Goal: Task Accomplishment & Management: Use online tool/utility

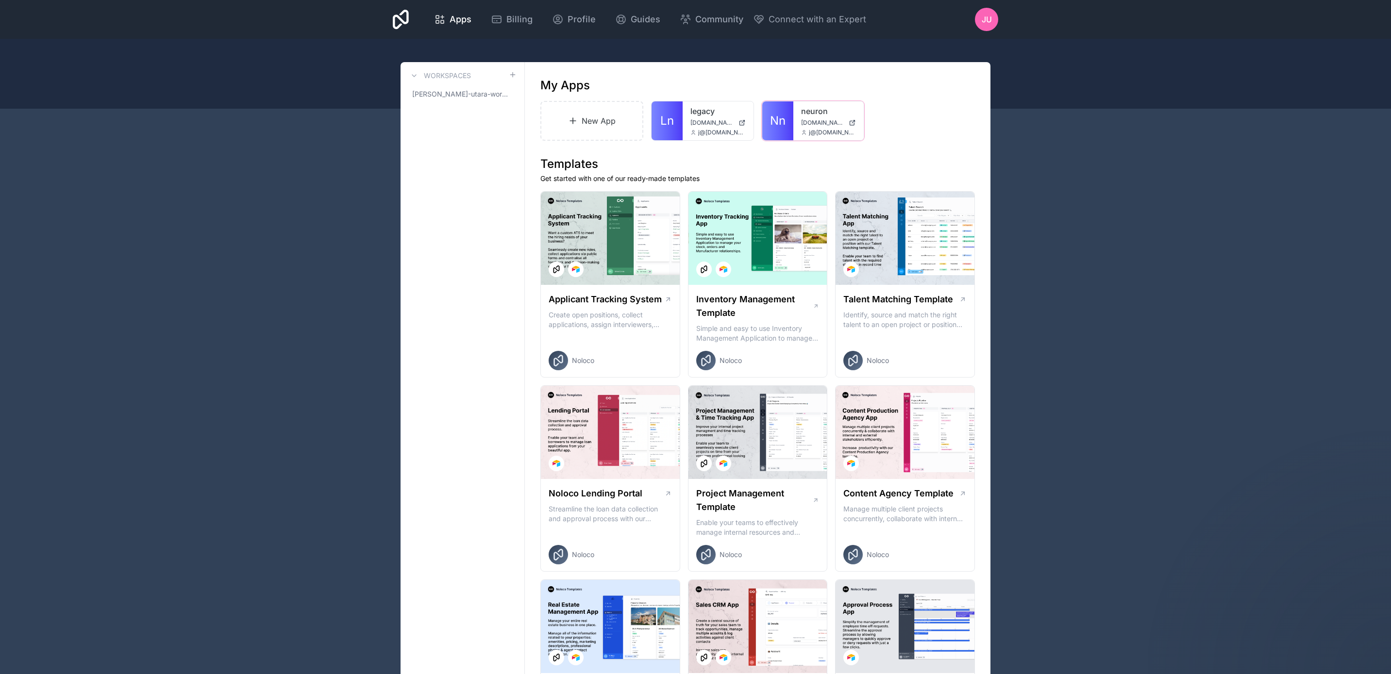
click at [812, 120] on span "[DOMAIN_NAME]" at bounding box center [823, 123] width 44 height 8
click at [0, 0] on icon at bounding box center [0, 0] width 0 height 0
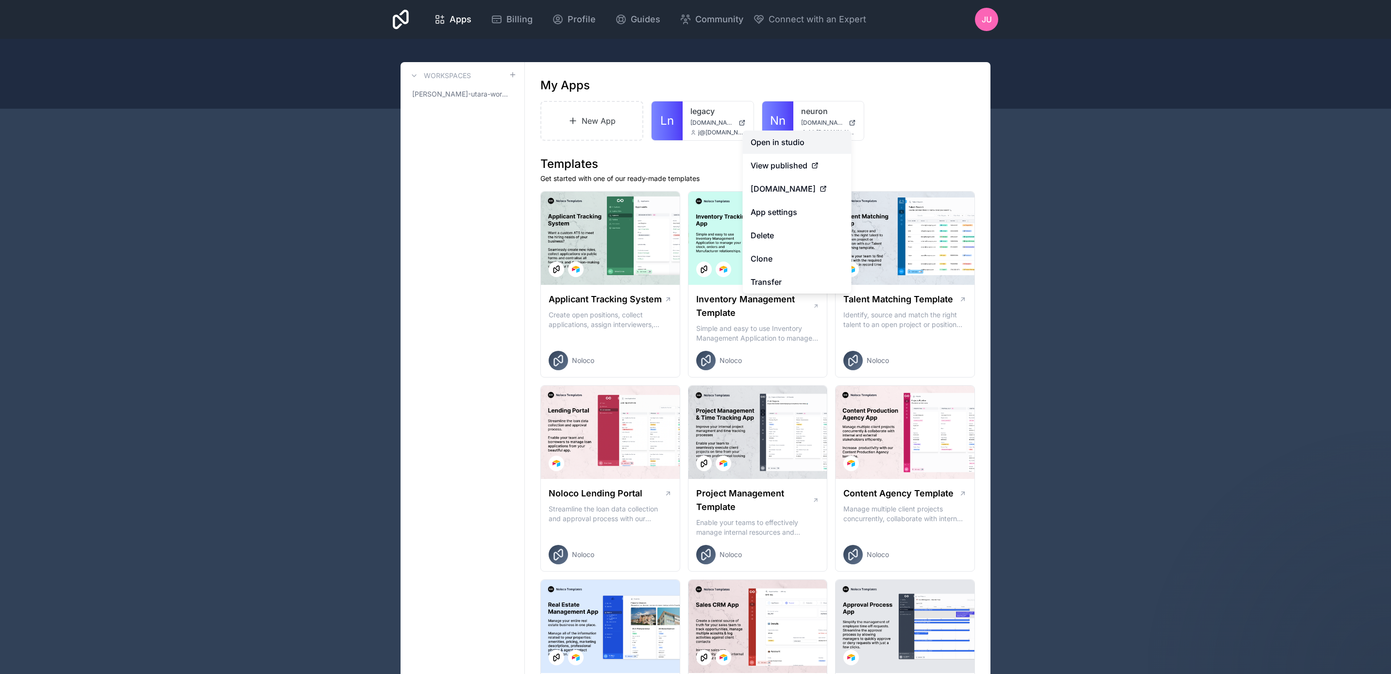
click at [822, 143] on link "Open in studio" at bounding box center [797, 142] width 109 height 23
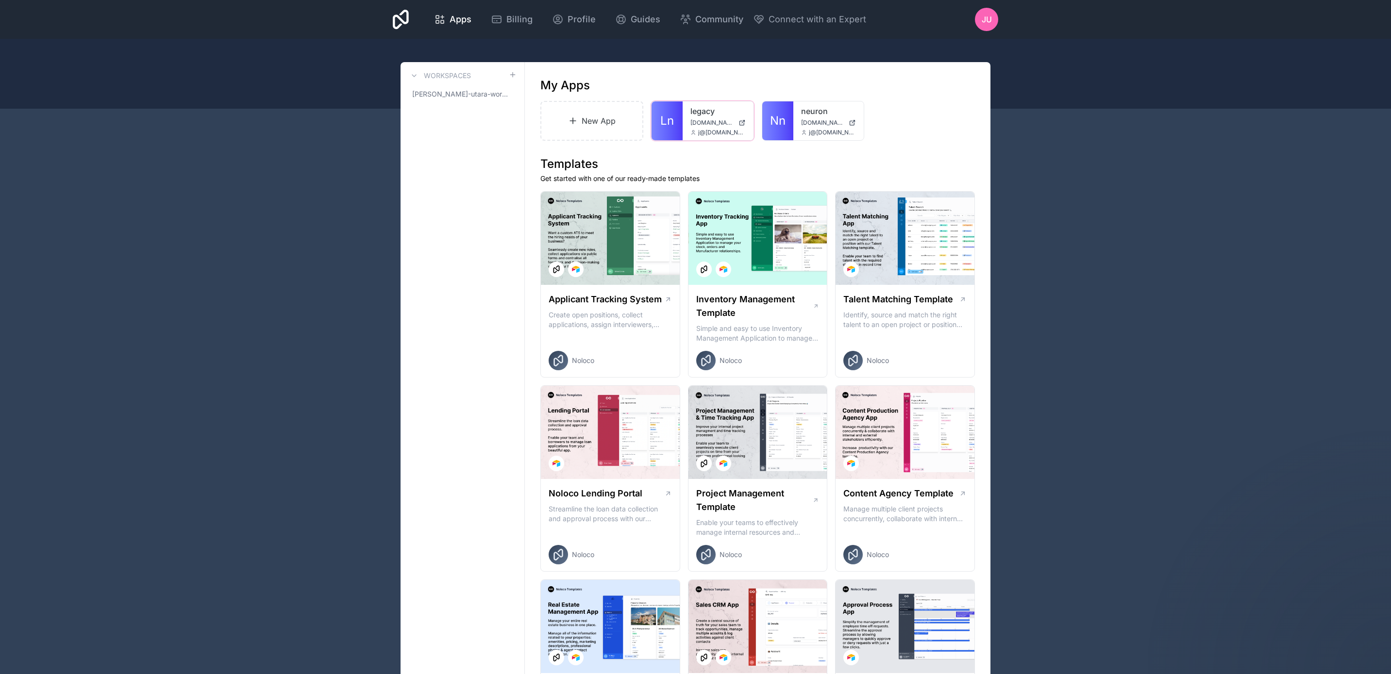
click at [0, 0] on icon at bounding box center [0, 0] width 0 height 0
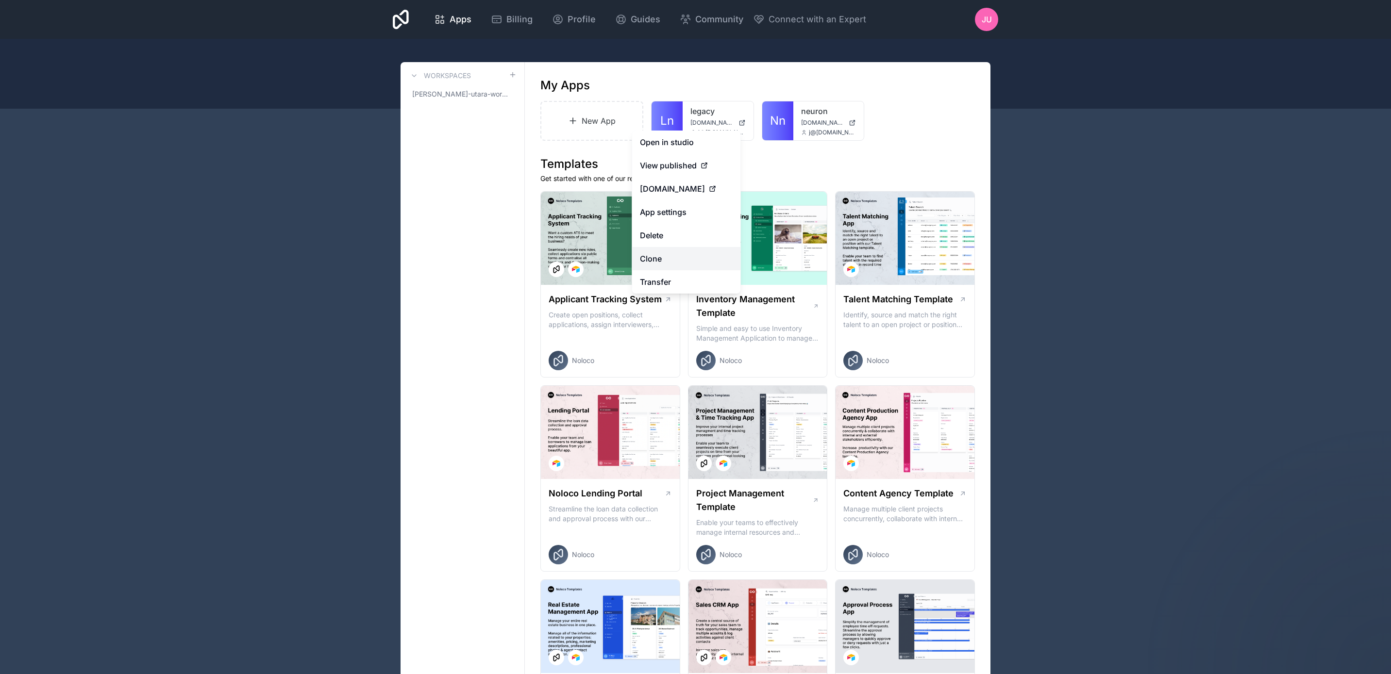
click at [671, 258] on link "Clone" at bounding box center [686, 258] width 109 height 23
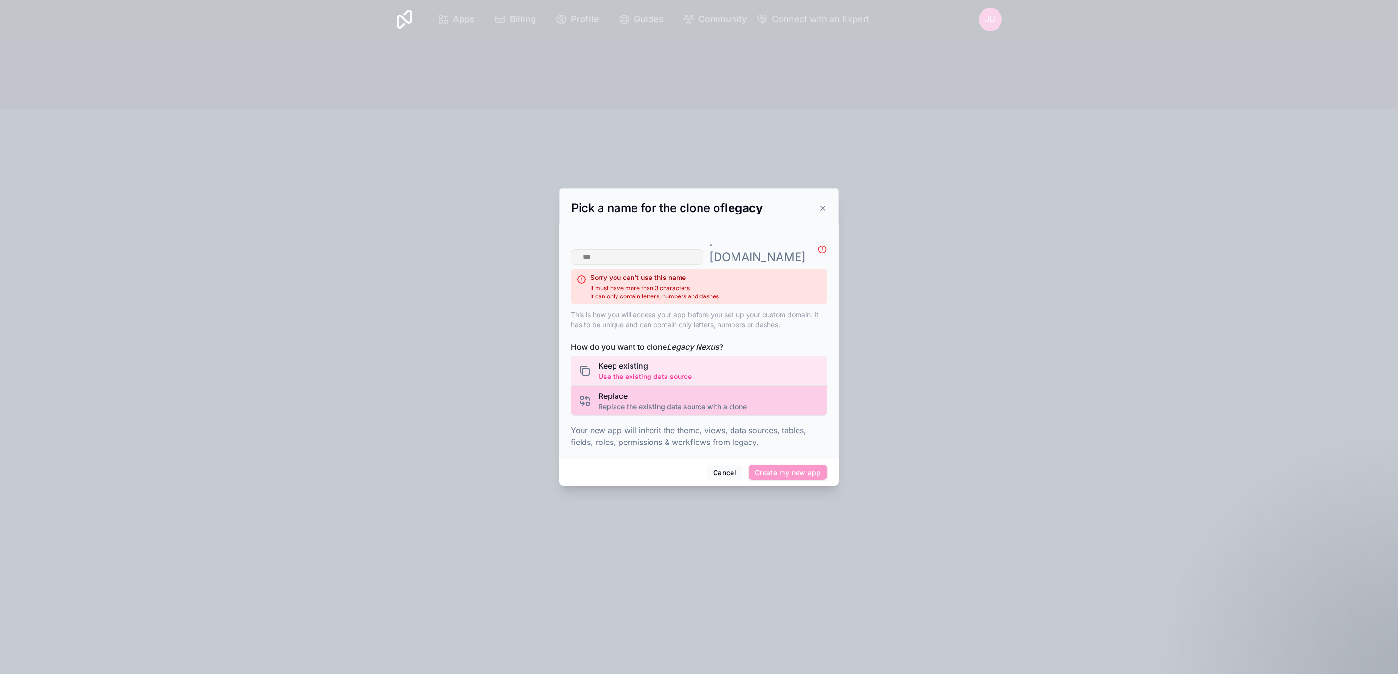
click at [674, 392] on span "Replace" at bounding box center [672, 396] width 148 height 12
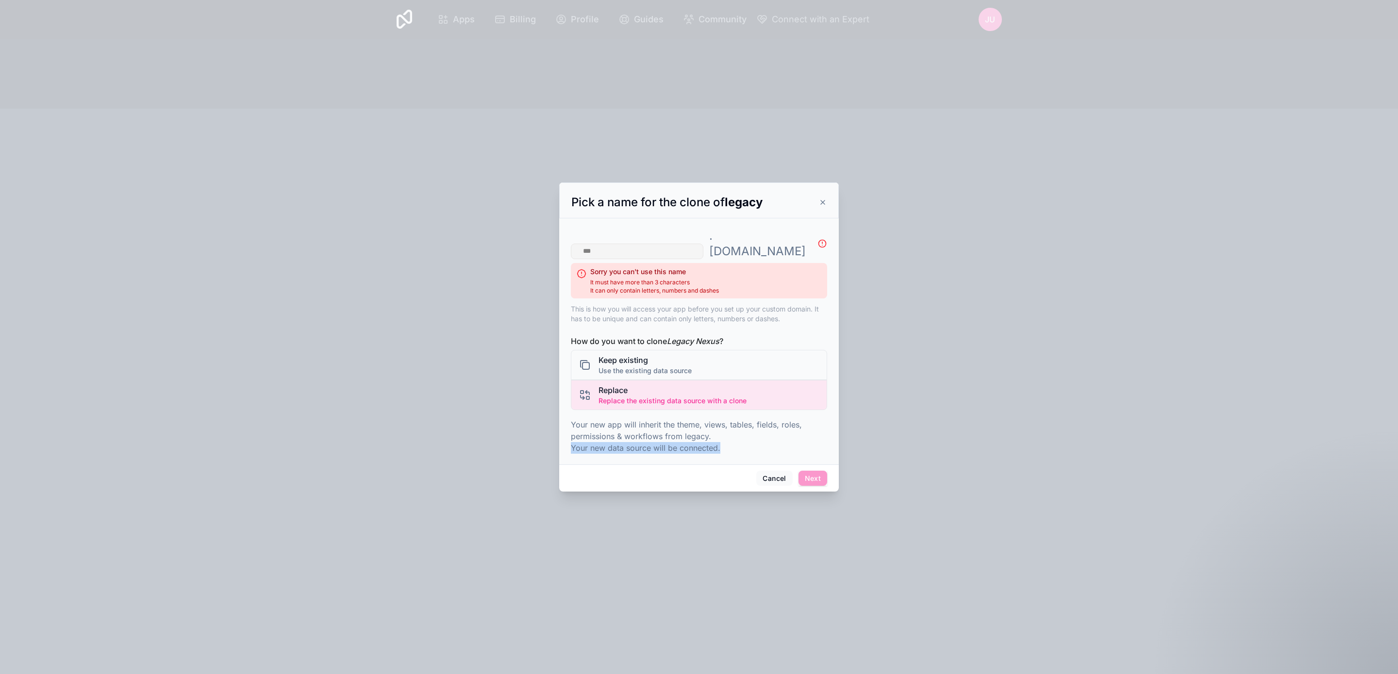
drag, startPoint x: 572, startPoint y: 442, endPoint x: 730, endPoint y: 434, distance: 157.9
click at [730, 434] on p "Your new app will inherit the theme, views, tables, fields, roles, permissions …" at bounding box center [699, 436] width 256 height 35
click at [772, 471] on button "Cancel" at bounding box center [774, 479] width 36 height 16
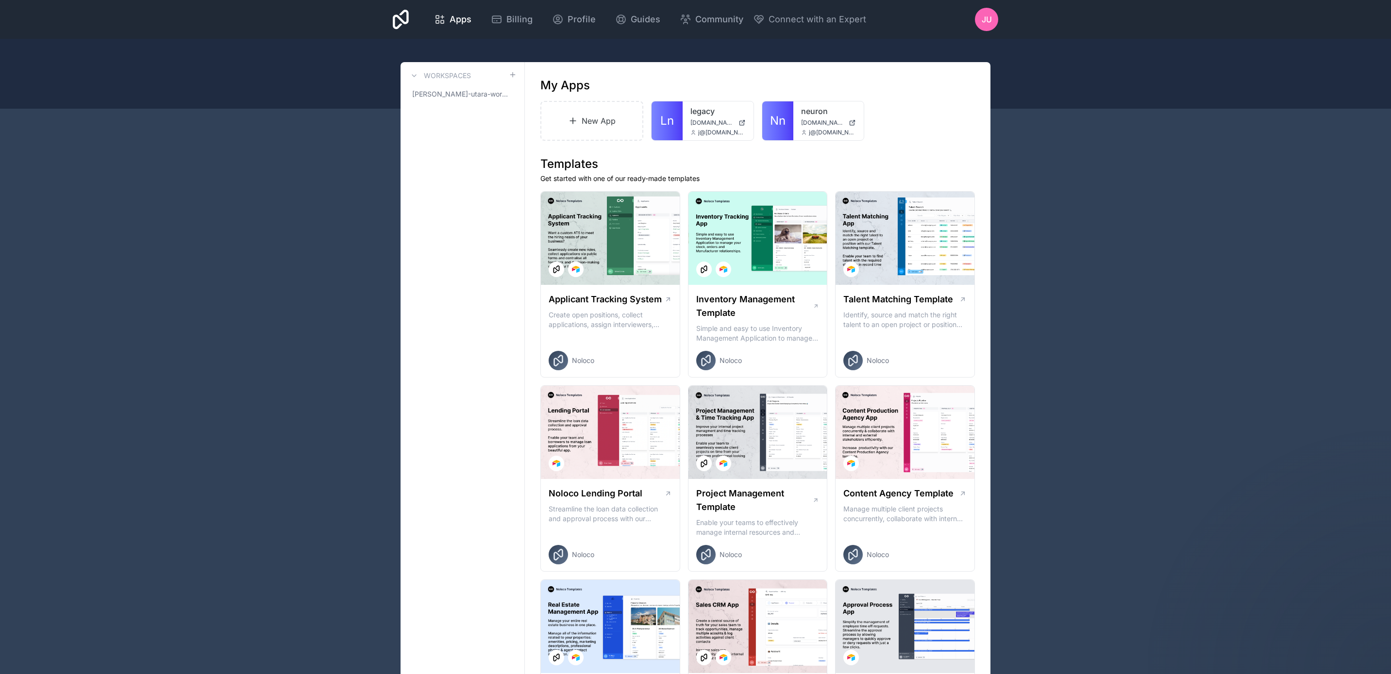
click at [0, 0] on icon at bounding box center [0, 0] width 0 height 0
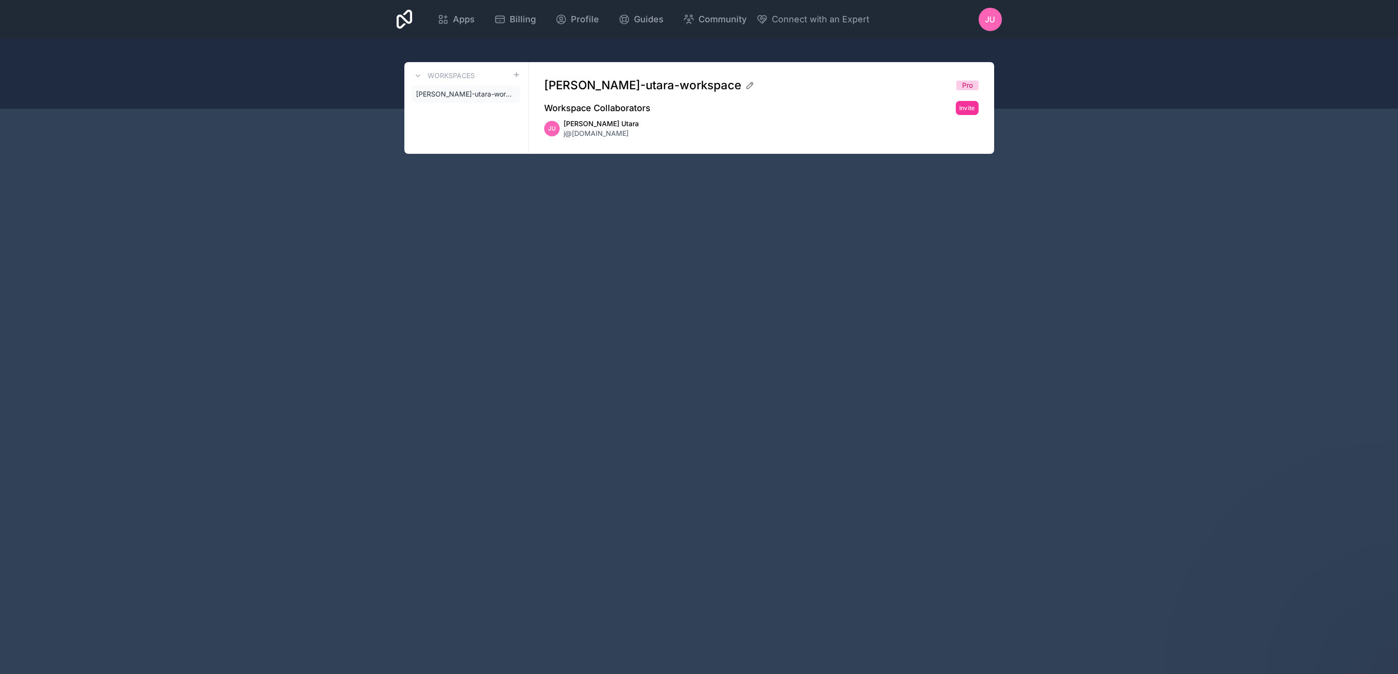
click at [0, 0] on icon at bounding box center [0, 0] width 0 height 0
click at [745, 84] on icon at bounding box center [750, 86] width 10 height 10
type input "**********"
click at [825, 316] on div "**********" at bounding box center [699, 337] width 1398 height 674
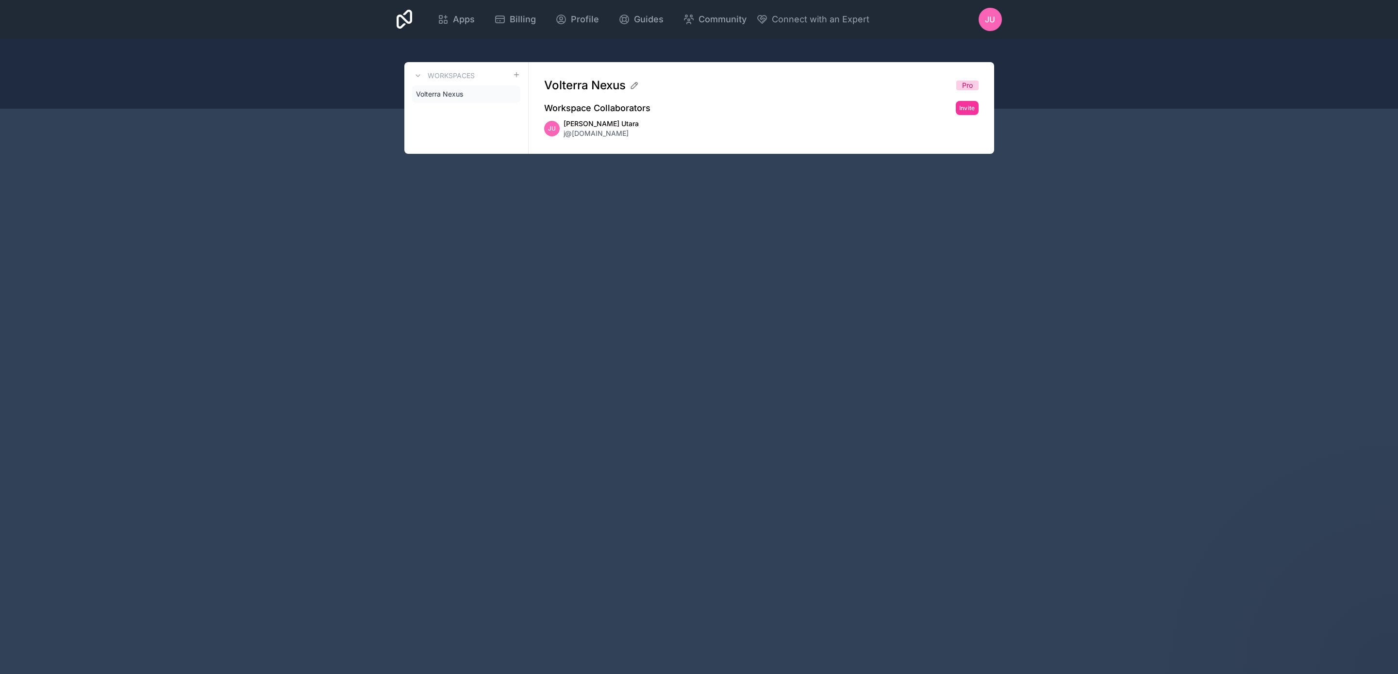
click at [462, 97] on span "Volterra Nexus" at bounding box center [439, 94] width 47 height 10
click at [432, 90] on span "Volterra Nexus" at bounding box center [439, 94] width 47 height 10
click at [611, 126] on span "Jeramy Utara" at bounding box center [601, 124] width 75 height 10
click at [604, 108] on h2 "Workspace Collaborators" at bounding box center [597, 108] width 106 height 14
click at [451, 99] on link "Volterra Nexus" at bounding box center [466, 93] width 108 height 17
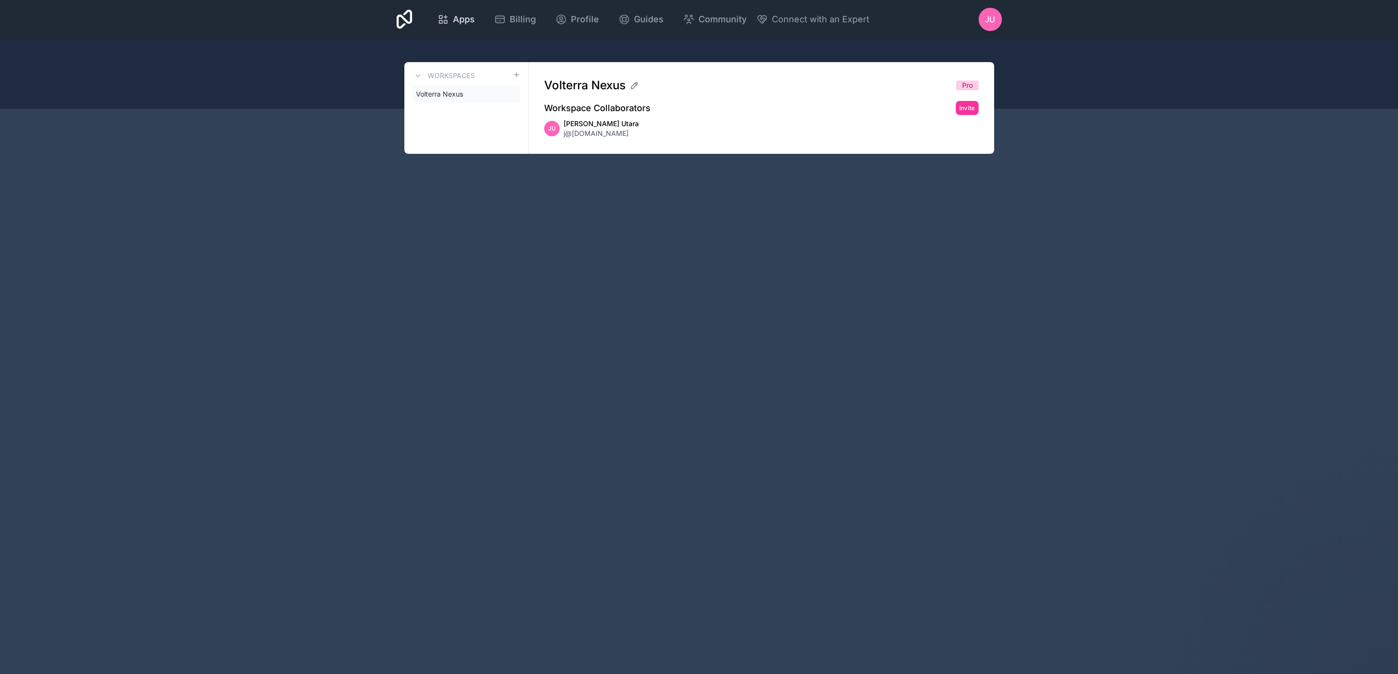
click at [470, 15] on span "Apps" at bounding box center [464, 20] width 22 height 14
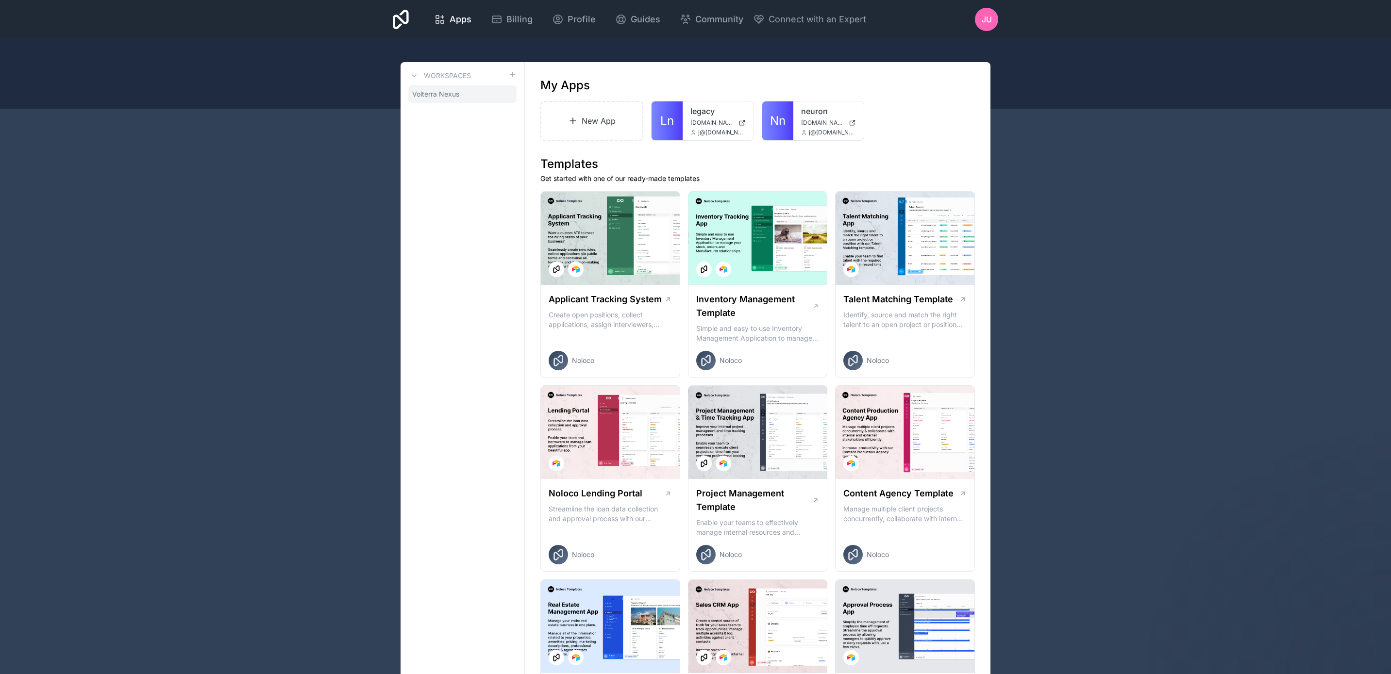
click at [449, 94] on span "Volterra Nexus" at bounding box center [435, 94] width 47 height 10
click at [590, 84] on h1 "Volterra Nexus" at bounding box center [581, 86] width 82 height 16
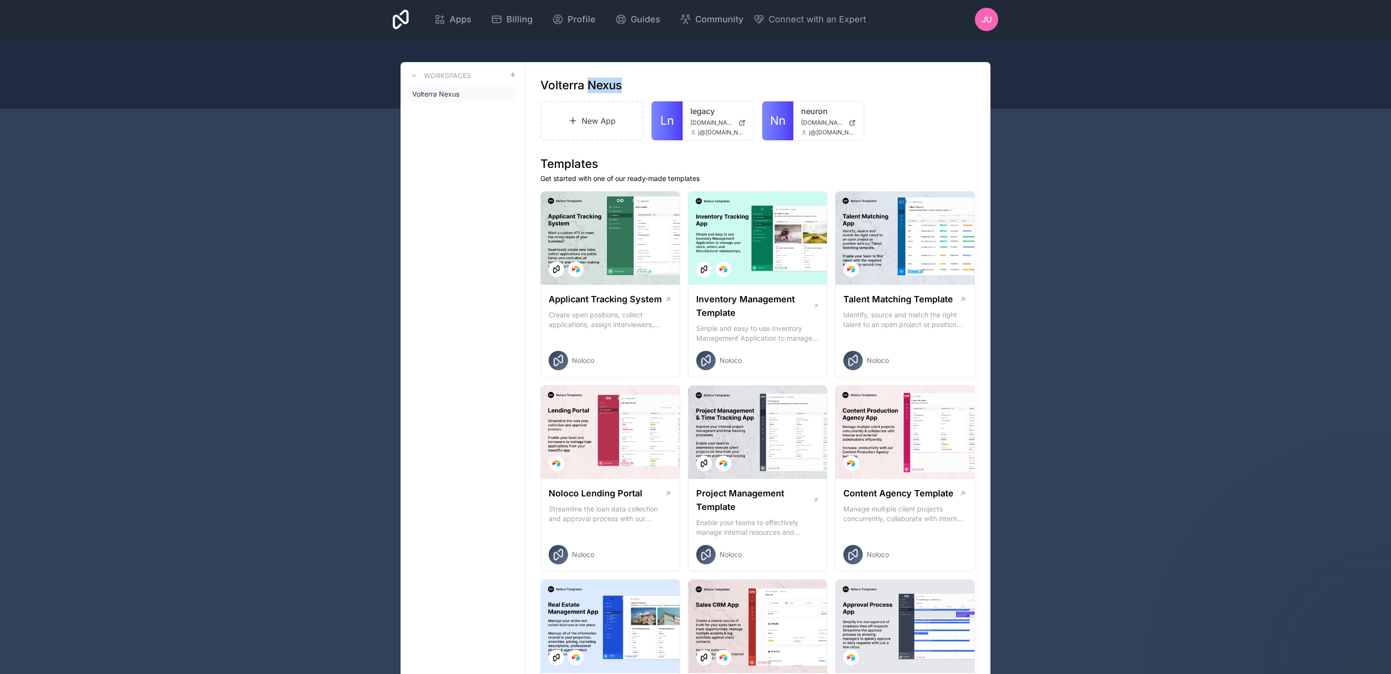
click at [590, 84] on h1 "Volterra Nexus" at bounding box center [581, 86] width 82 height 16
click at [609, 125] on link "New App" at bounding box center [591, 121] width 103 height 40
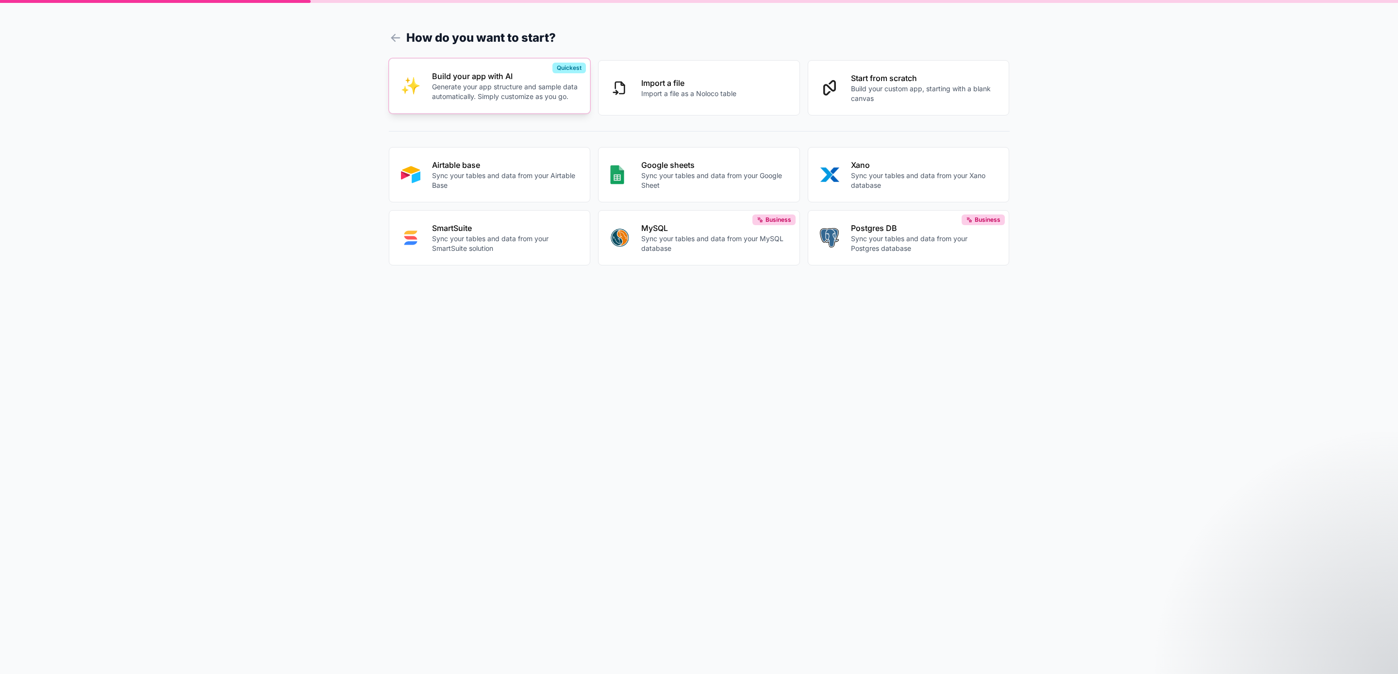
click at [550, 109] on button "Build your app with AI Generate your app structure and sample data automaticall…" at bounding box center [490, 85] width 202 height 55
click at [520, 165] on p "Airtable base" at bounding box center [505, 163] width 147 height 12
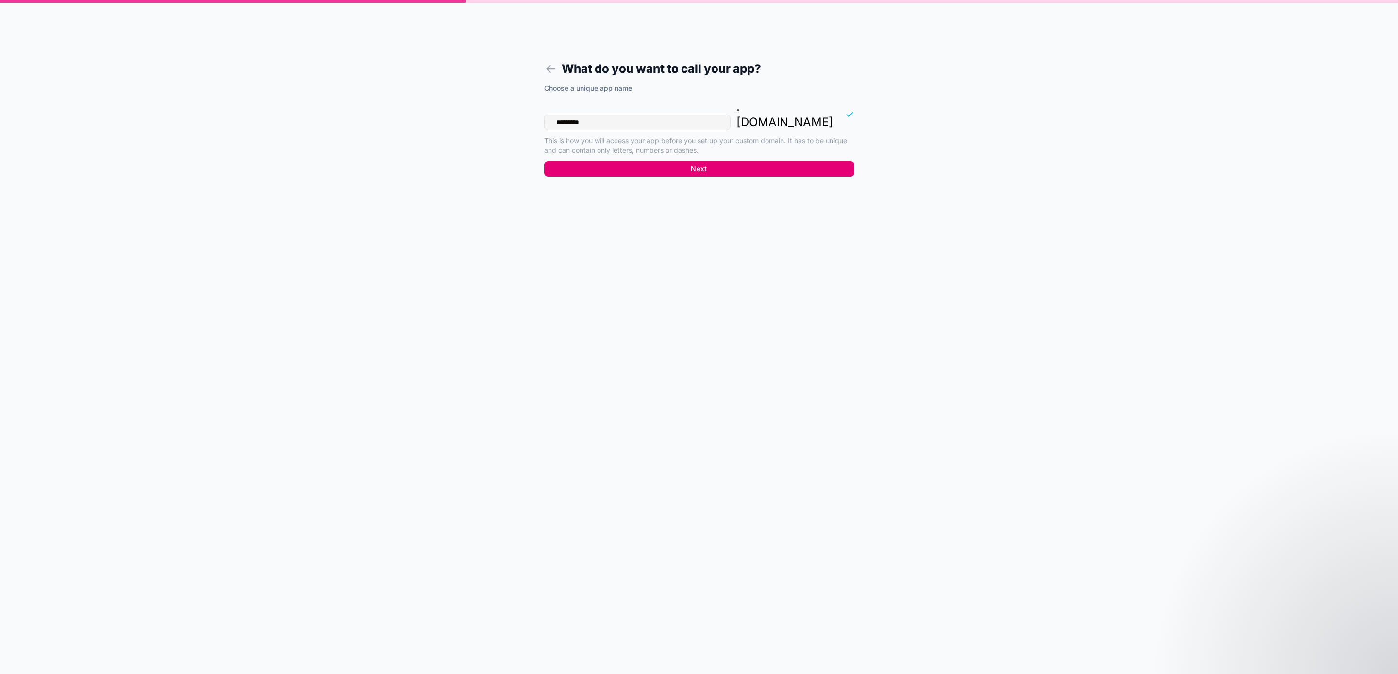
type input "*********"
click at [571, 161] on button "Next" at bounding box center [699, 169] width 310 height 16
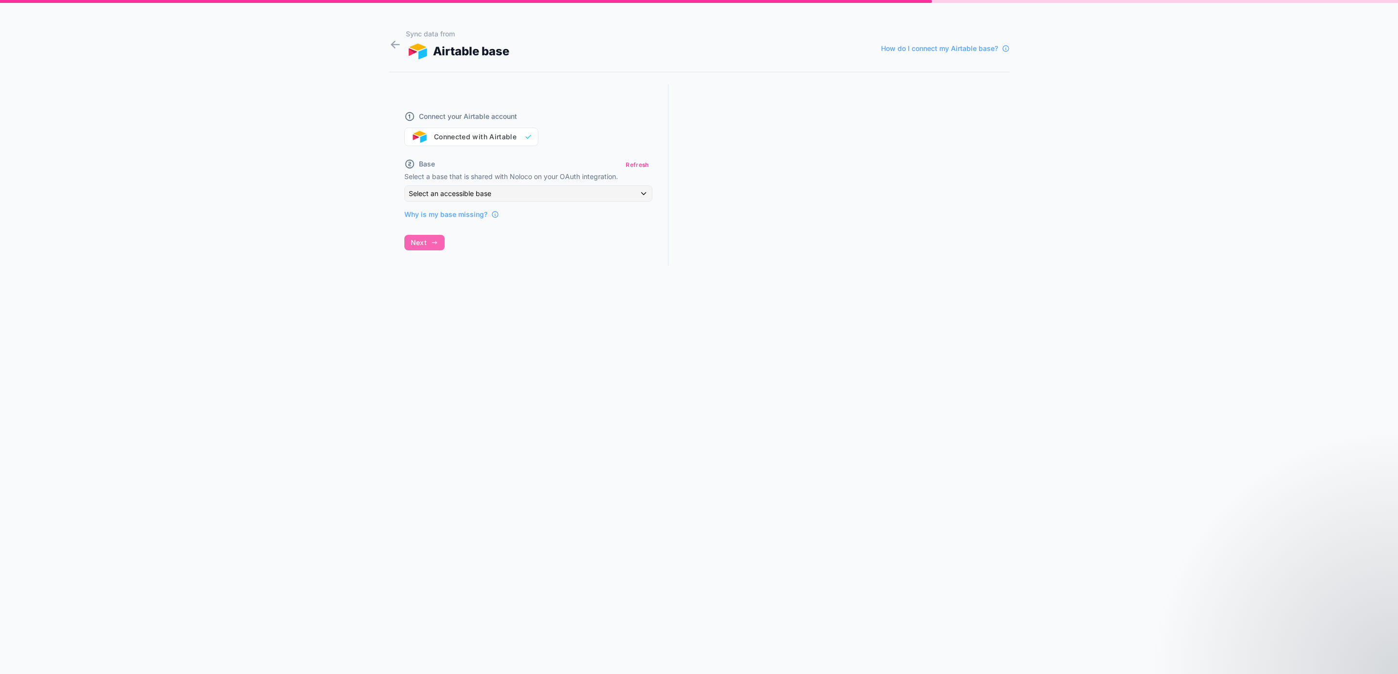
click at [458, 142] on div "Connect your Airtable account Connected with Airtable" at bounding box center [528, 123] width 248 height 47
click at [488, 135] on div "Connect your Airtable account Connected with Airtable" at bounding box center [528, 123] width 248 height 47
click at [495, 190] on div "Select an accessible base" at bounding box center [528, 194] width 247 height 16
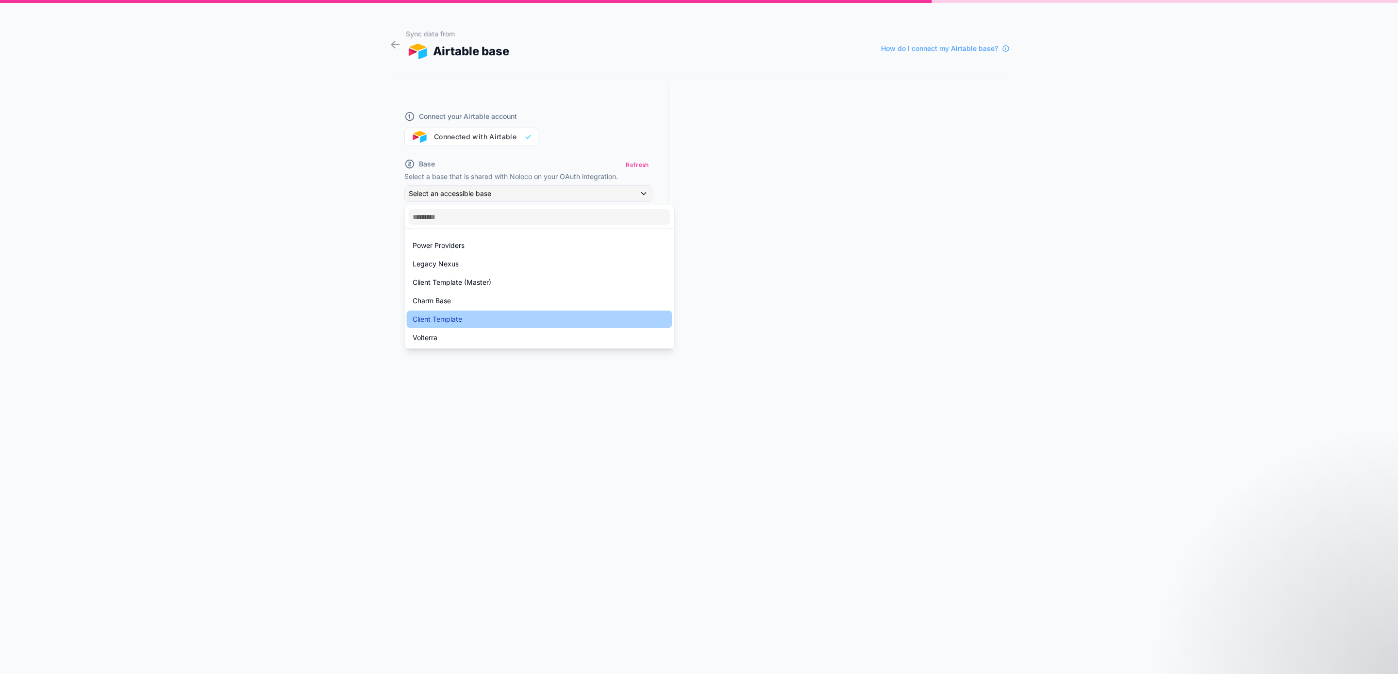
click at [516, 315] on div "Client Template" at bounding box center [540, 320] width 254 height 12
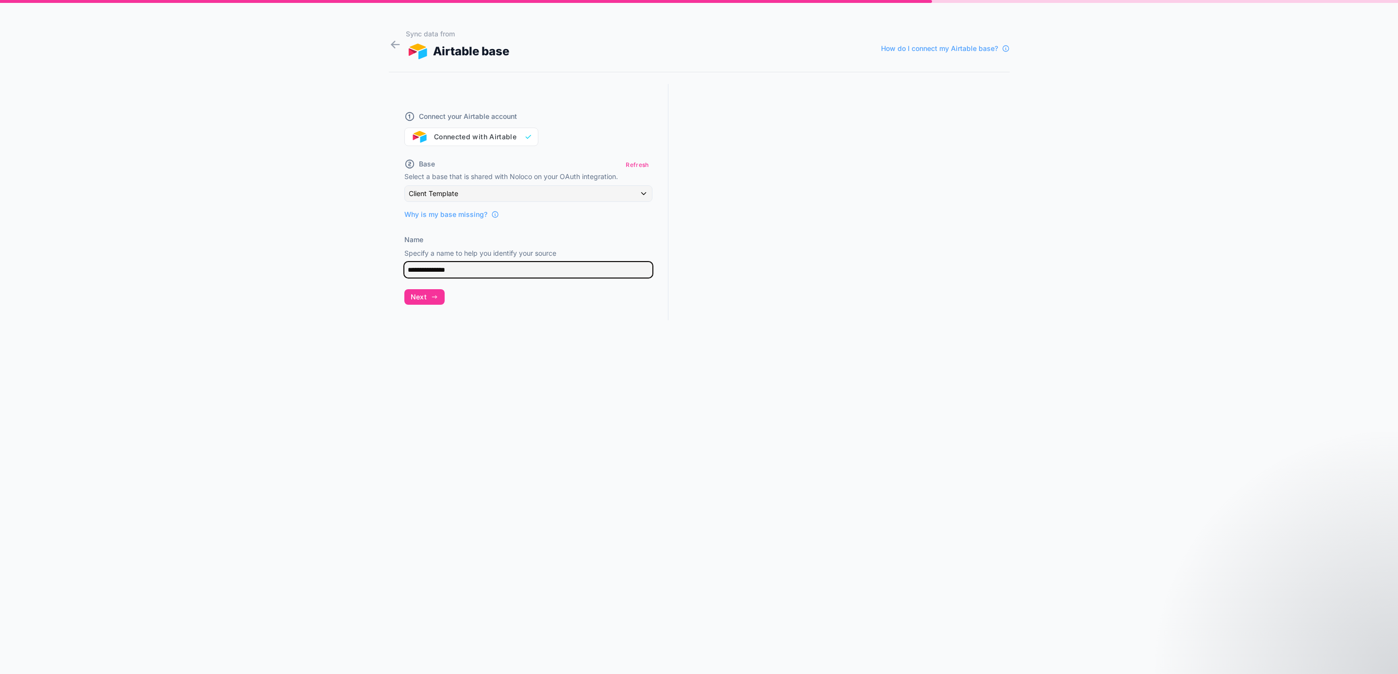
click at [508, 269] on input "**********" at bounding box center [528, 270] width 248 height 16
drag, startPoint x: 508, startPoint y: 269, endPoint x: 377, endPoint y: 259, distance: 131.9
click at [377, 259] on div "**********" at bounding box center [699, 337] width 1398 height 674
type input "**********"
click at [418, 299] on span "Next" at bounding box center [419, 297] width 16 height 9
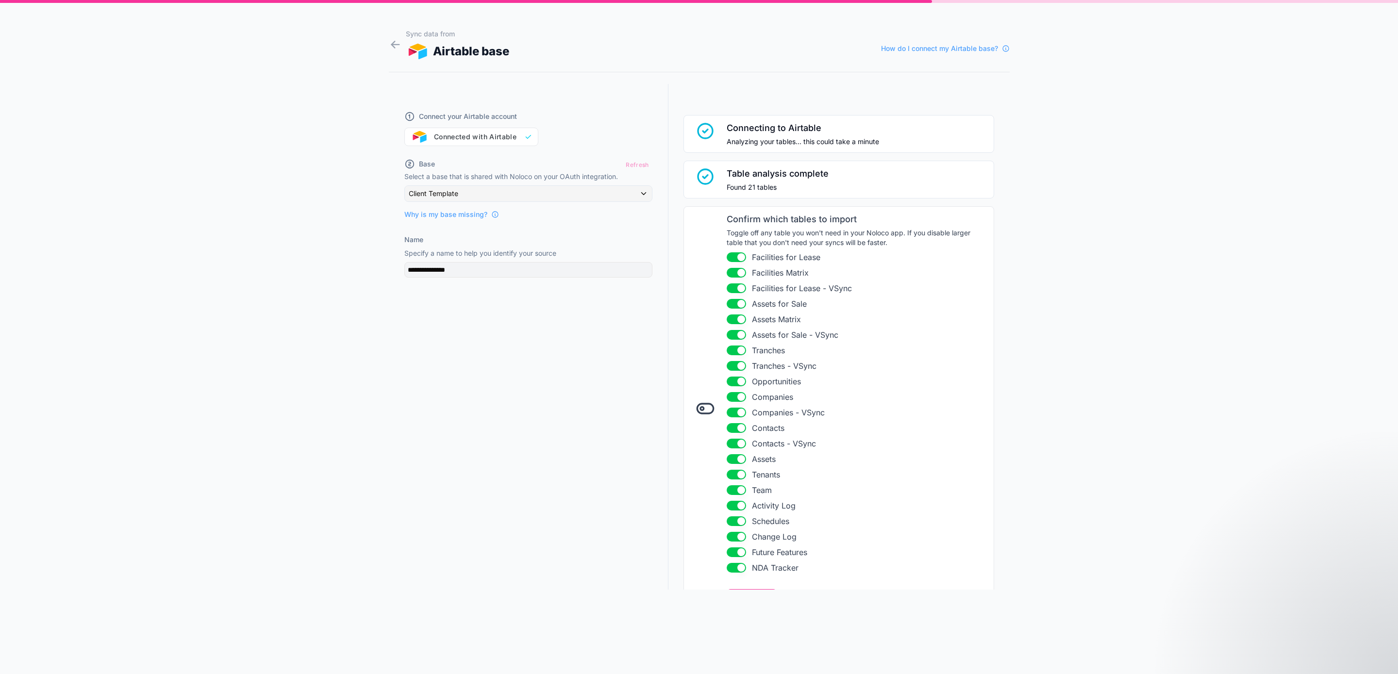
scroll to position [52, 0]
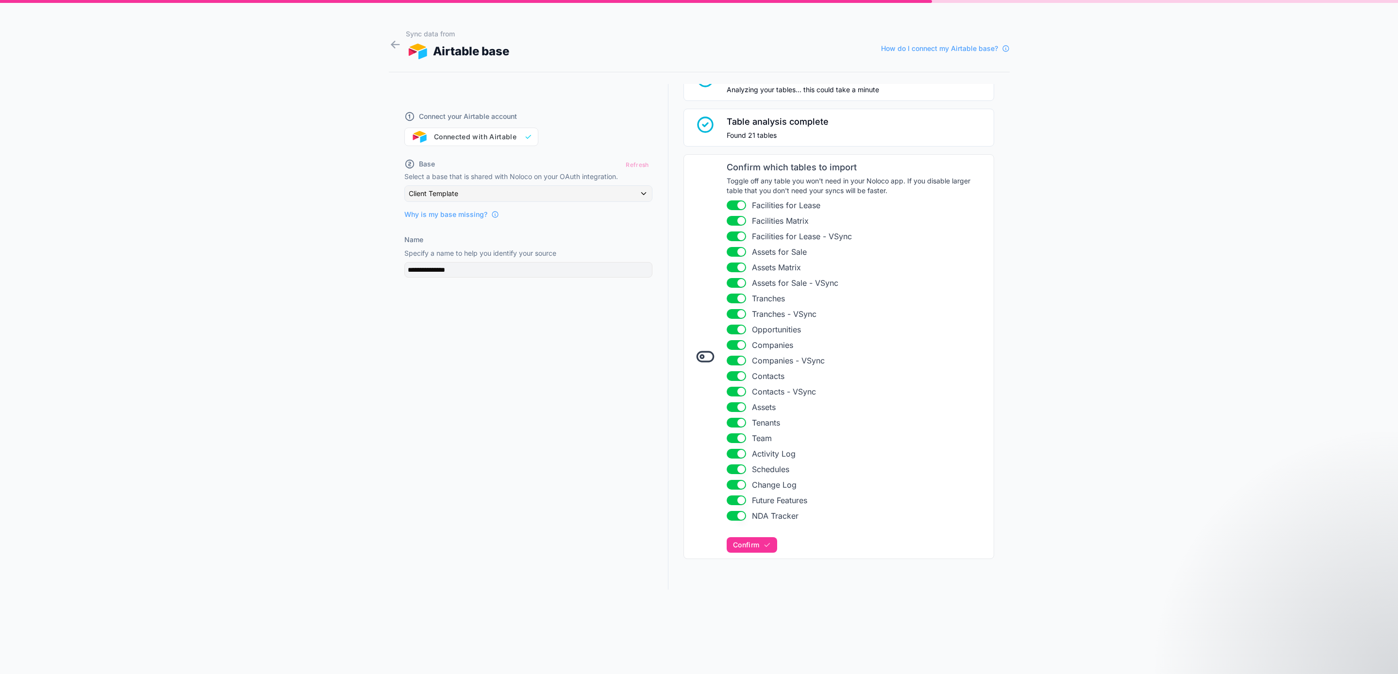
click at [699, 355] on icon at bounding box center [705, 356] width 19 height 19
click at [727, 389] on button "Use setting" at bounding box center [736, 392] width 19 height 10
click at [728, 361] on button "Use setting" at bounding box center [736, 361] width 19 height 10
click at [730, 314] on button "Use setting" at bounding box center [736, 314] width 19 height 10
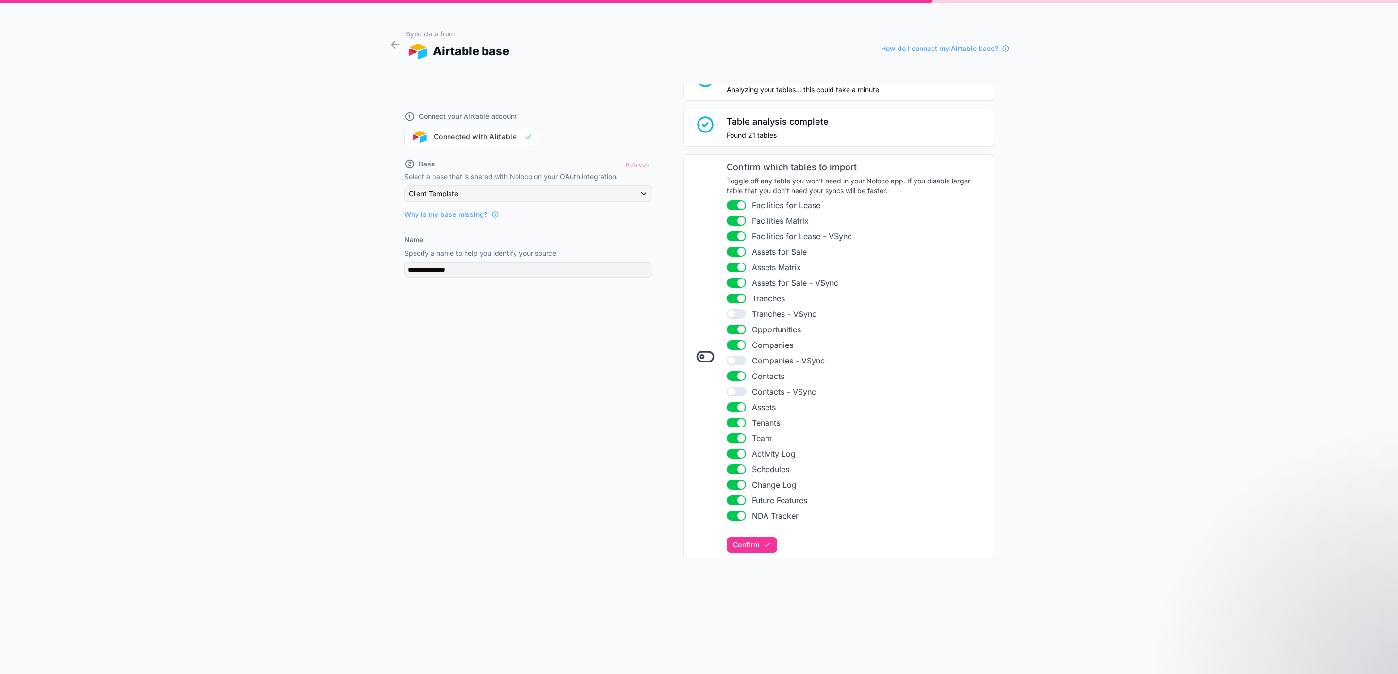
click at [731, 282] on button "Use setting" at bounding box center [736, 283] width 19 height 10
click at [728, 237] on button "Use setting" at bounding box center [736, 237] width 19 height 10
click at [763, 542] on icon "button" at bounding box center [767, 545] width 8 height 8
click at [1248, 575] on div "**********" at bounding box center [699, 337] width 1398 height 674
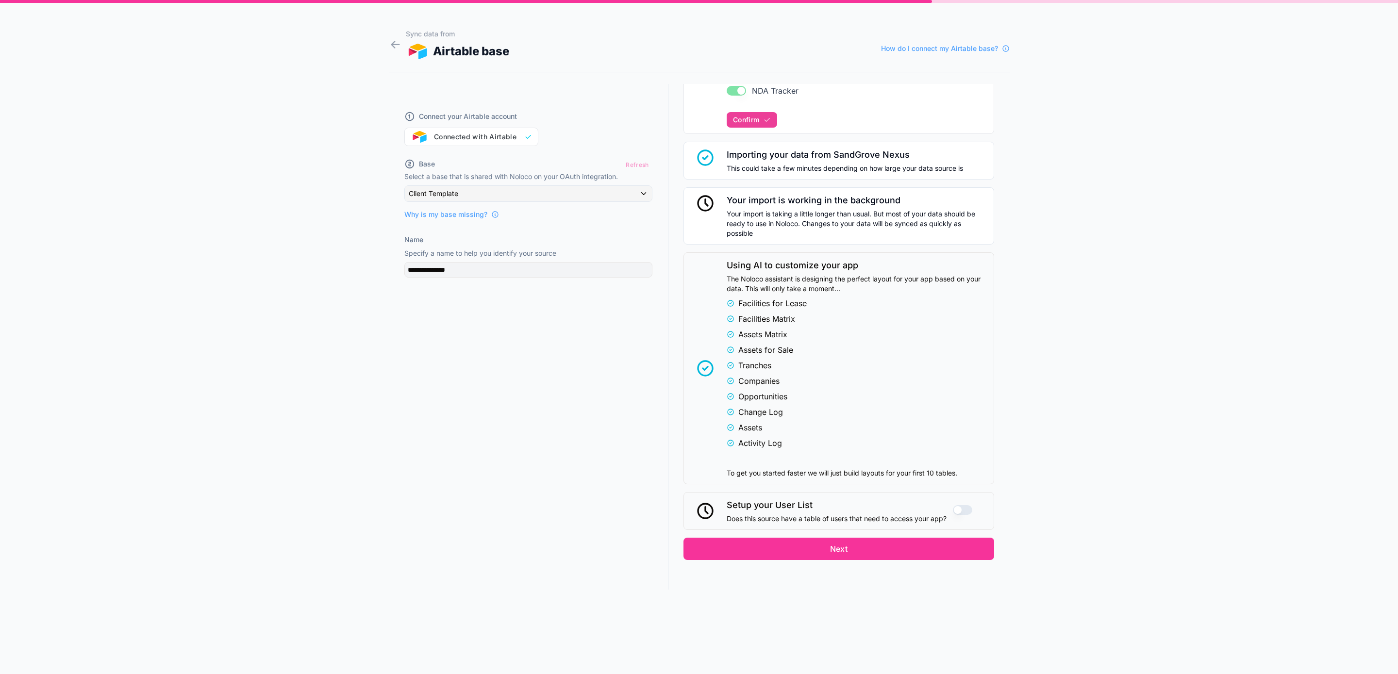
scroll to position [478, 0]
click at [953, 507] on button "Use setting" at bounding box center [962, 509] width 19 height 10
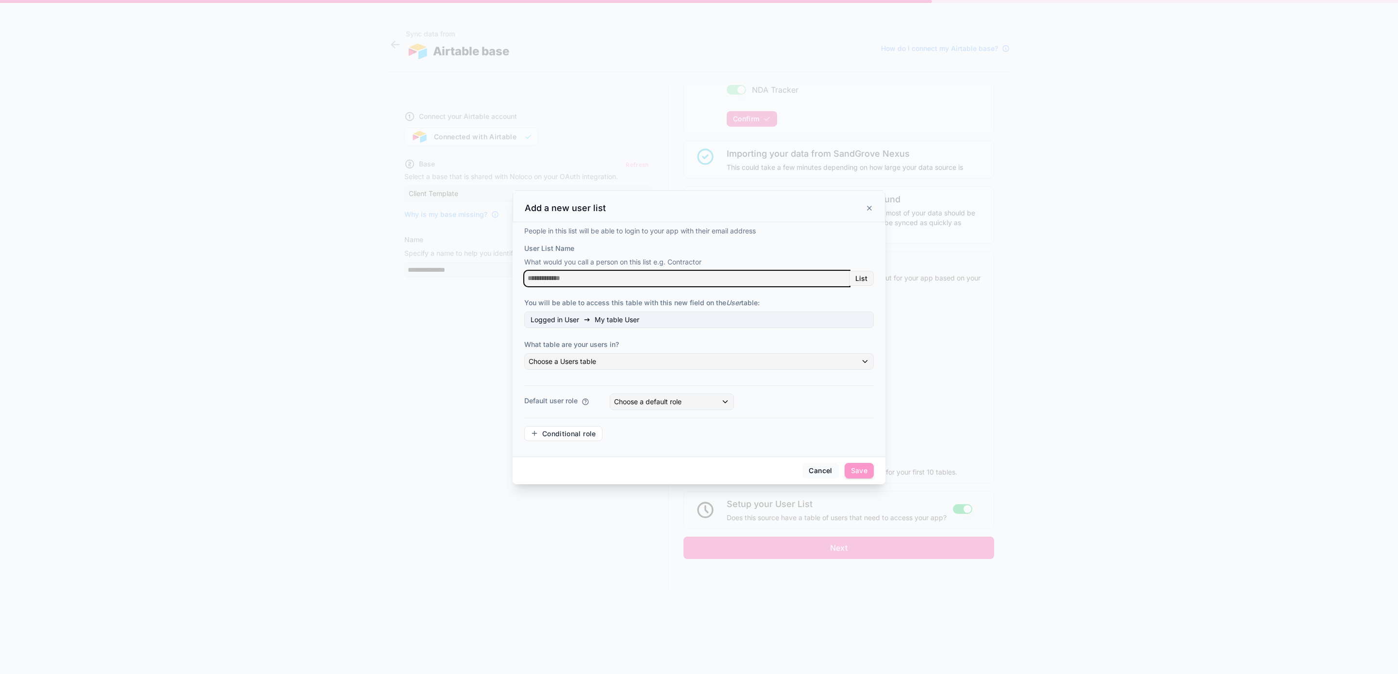
click at [562, 279] on input "User List Name" at bounding box center [686, 279] width 325 height 16
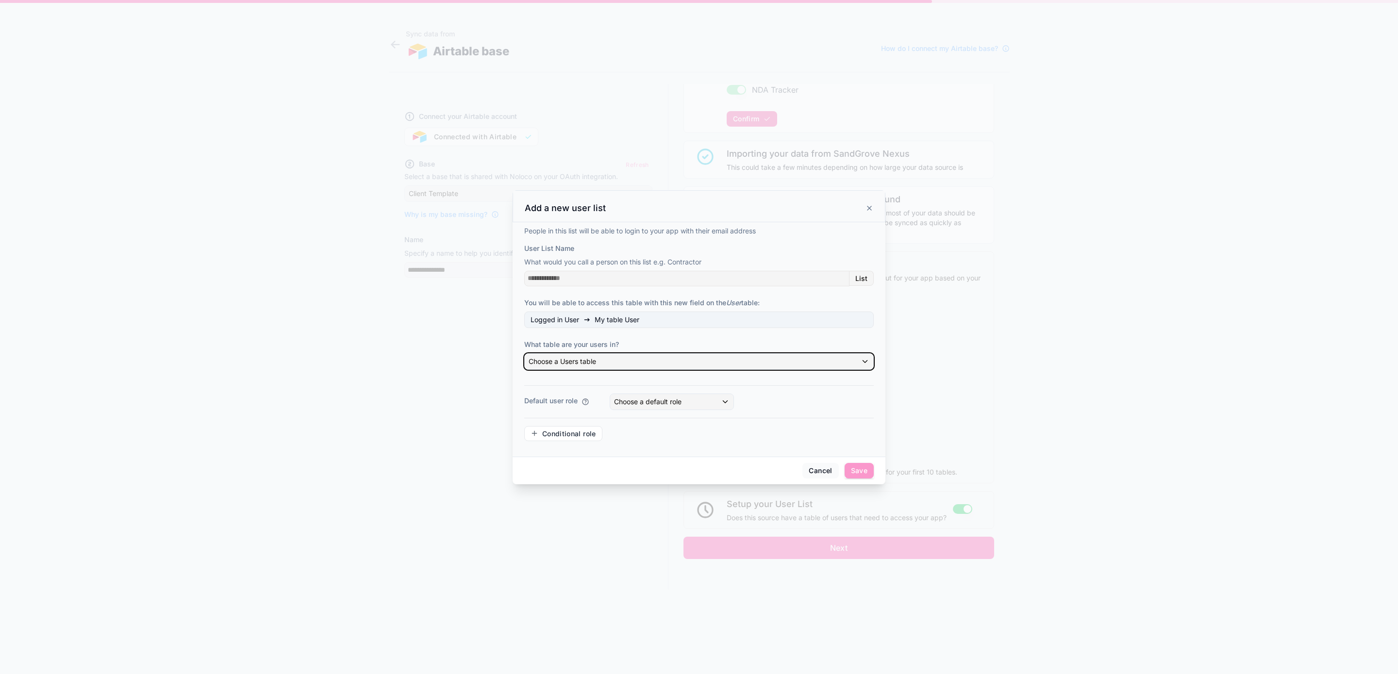
click at [621, 359] on div "Choose a Users table" at bounding box center [699, 362] width 349 height 16
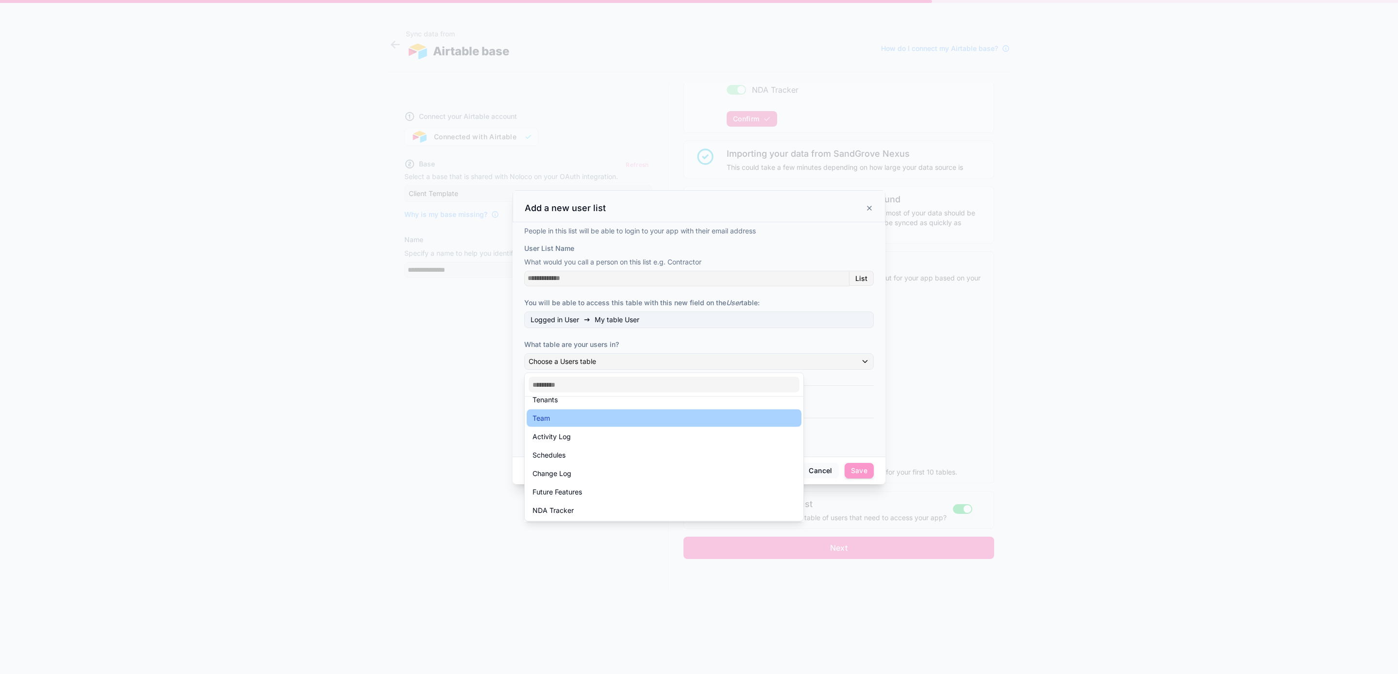
click at [654, 423] on div "Team" at bounding box center [663, 419] width 263 height 12
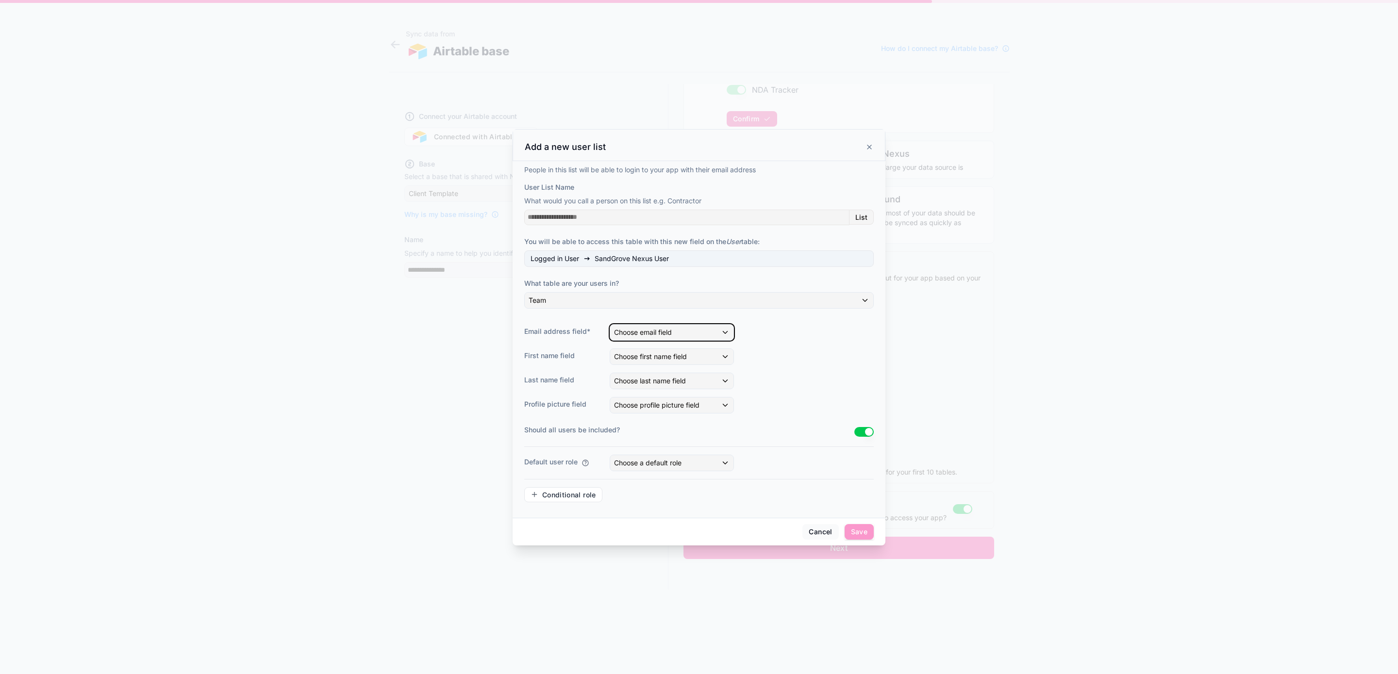
click at [701, 332] on div "Choose email field" at bounding box center [671, 333] width 123 height 16
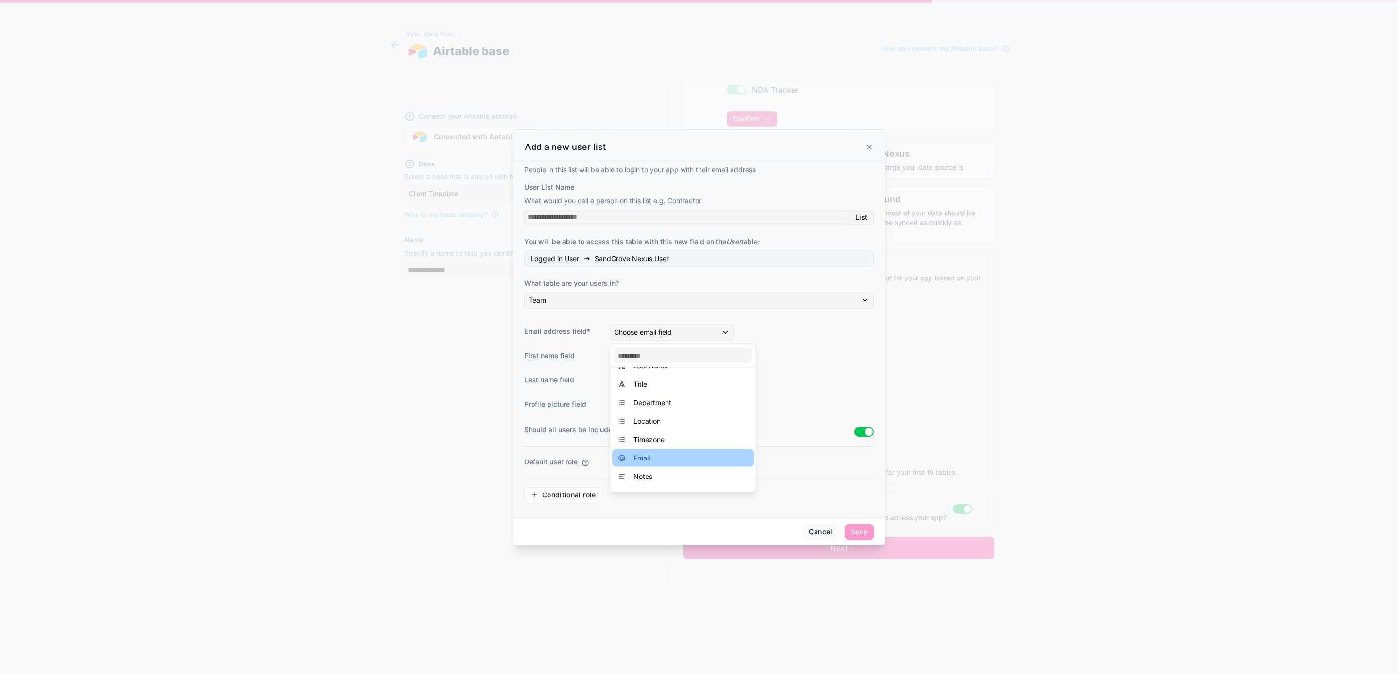
click at [706, 450] on div "Email" at bounding box center [683, 457] width 142 height 17
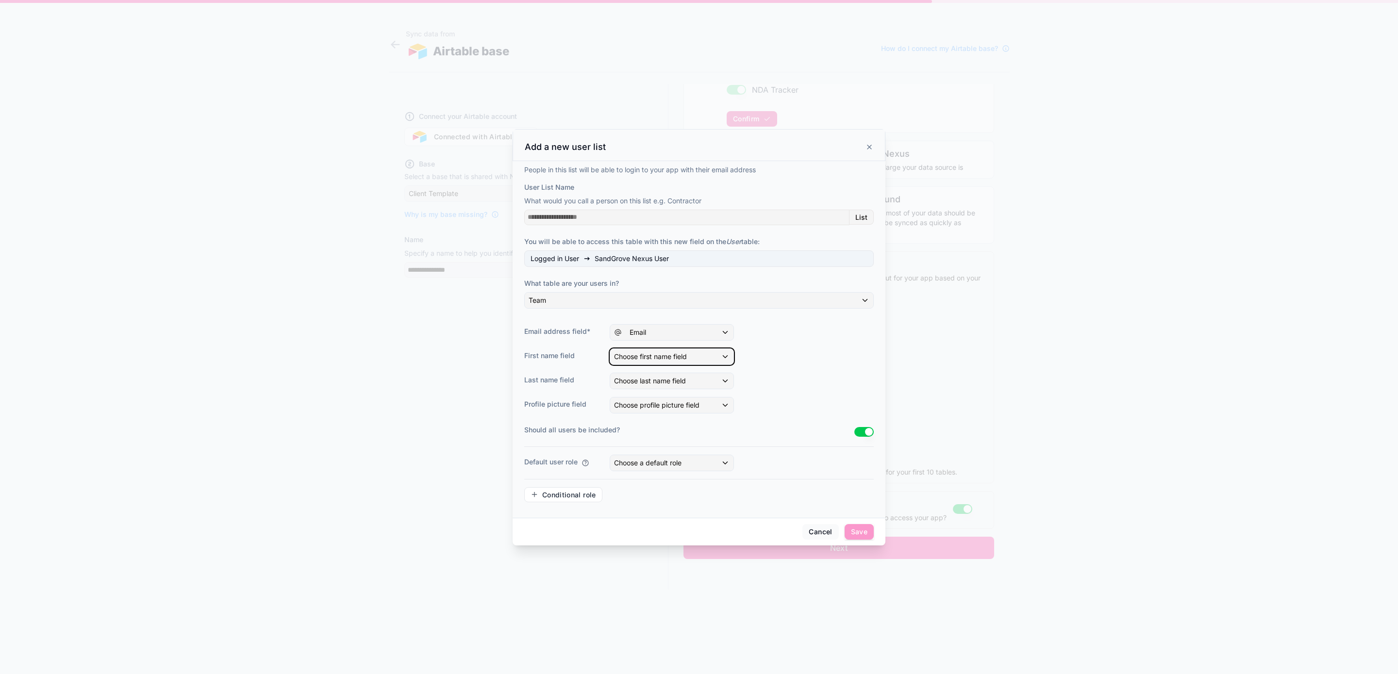
click at [686, 355] on span "Choose first name field" at bounding box center [650, 356] width 73 height 8
click at [696, 460] on div "First Name" at bounding box center [683, 464] width 130 height 12
click at [670, 380] on span "Choose last name field" at bounding box center [650, 381] width 72 height 8
click at [685, 501] on div "Last Name" at bounding box center [683, 507] width 130 height 12
click at [686, 467] on div "Choose a default role" at bounding box center [671, 463] width 123 height 16
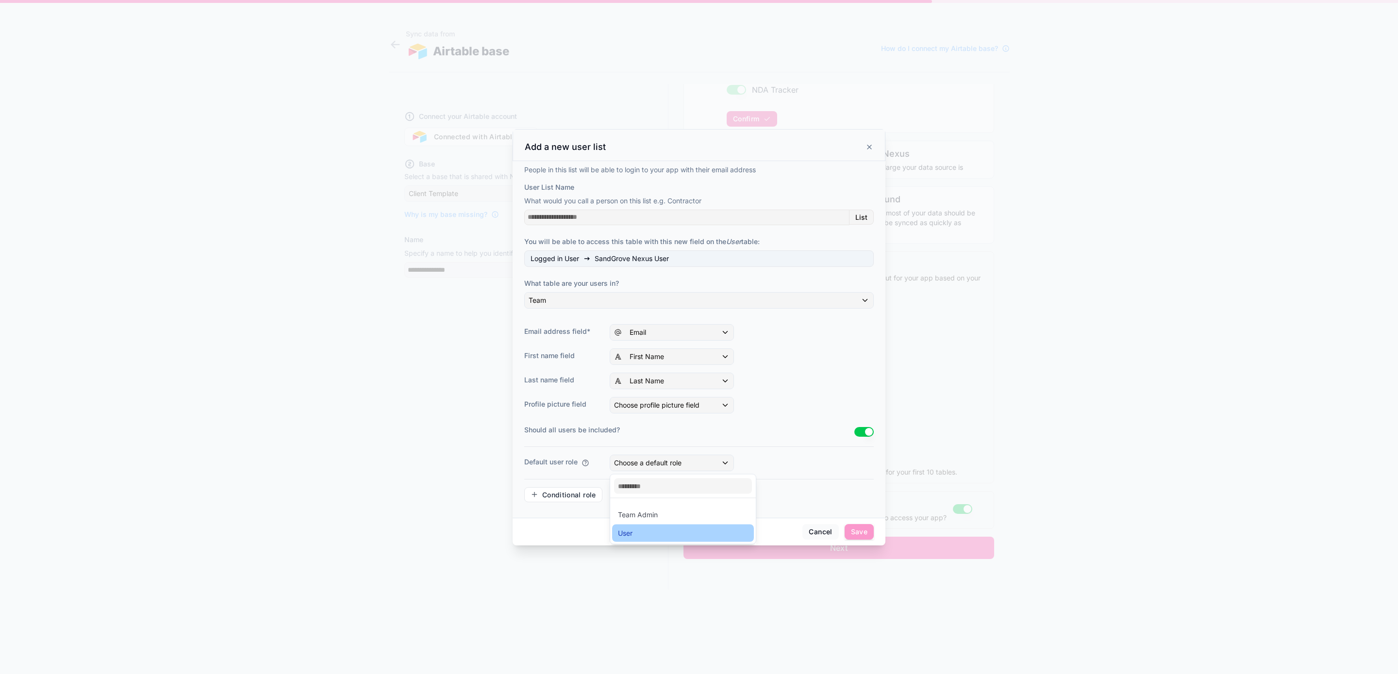
click at [682, 533] on div "User" at bounding box center [683, 534] width 130 height 12
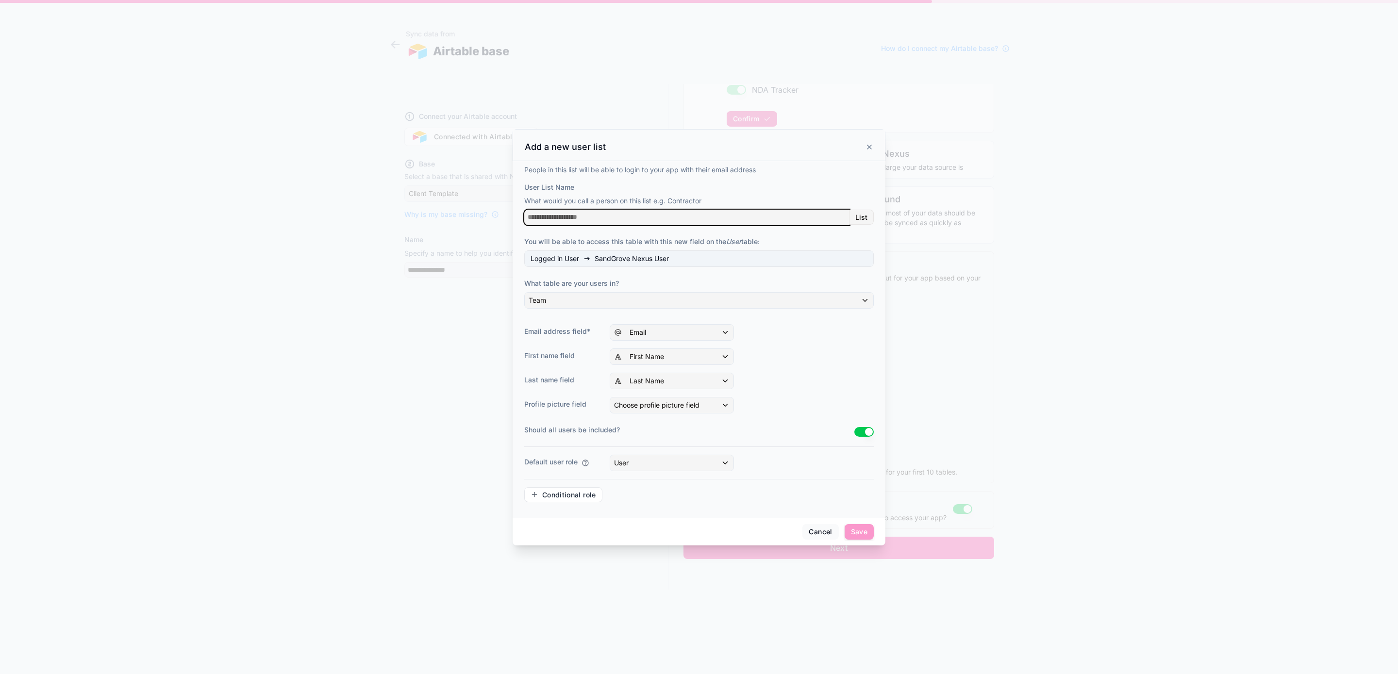
click at [560, 214] on input "User List Name" at bounding box center [686, 218] width 325 height 16
type input "****"
click at [863, 432] on button "Use setting" at bounding box center [863, 432] width 19 height 10
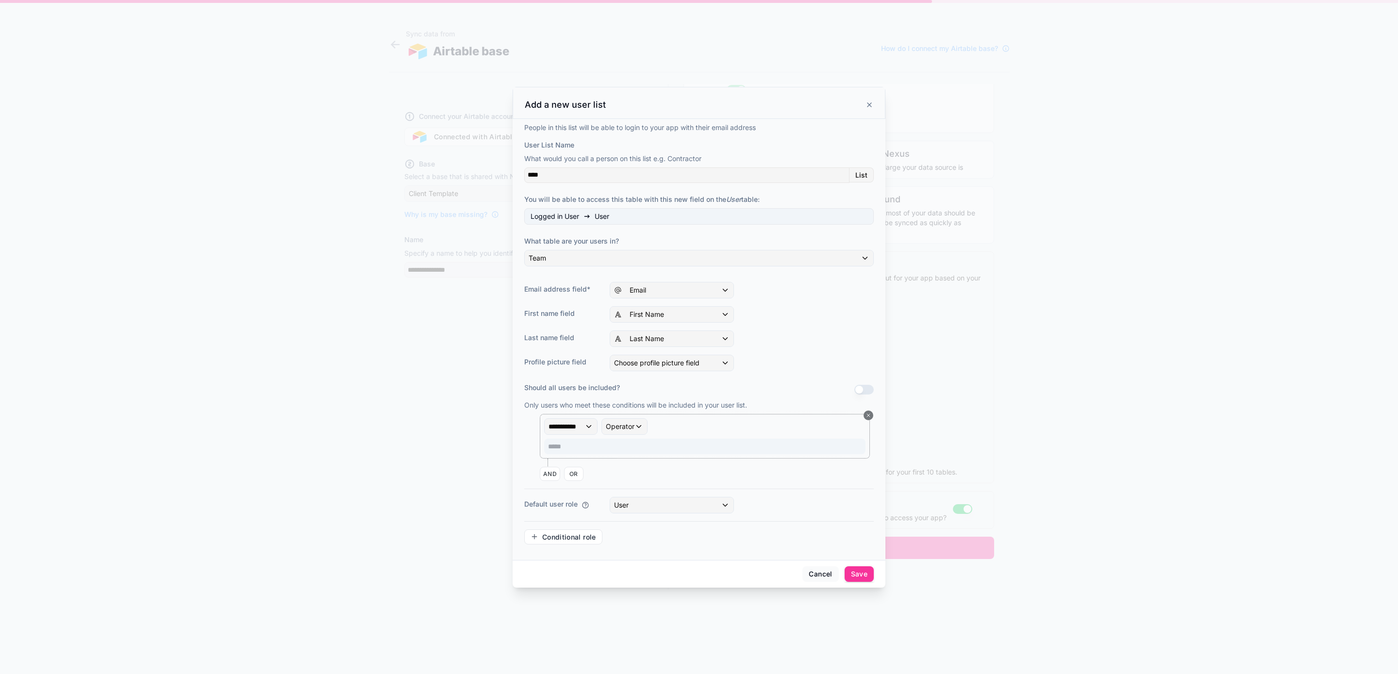
click at [868, 388] on button "Use setting" at bounding box center [863, 390] width 19 height 10
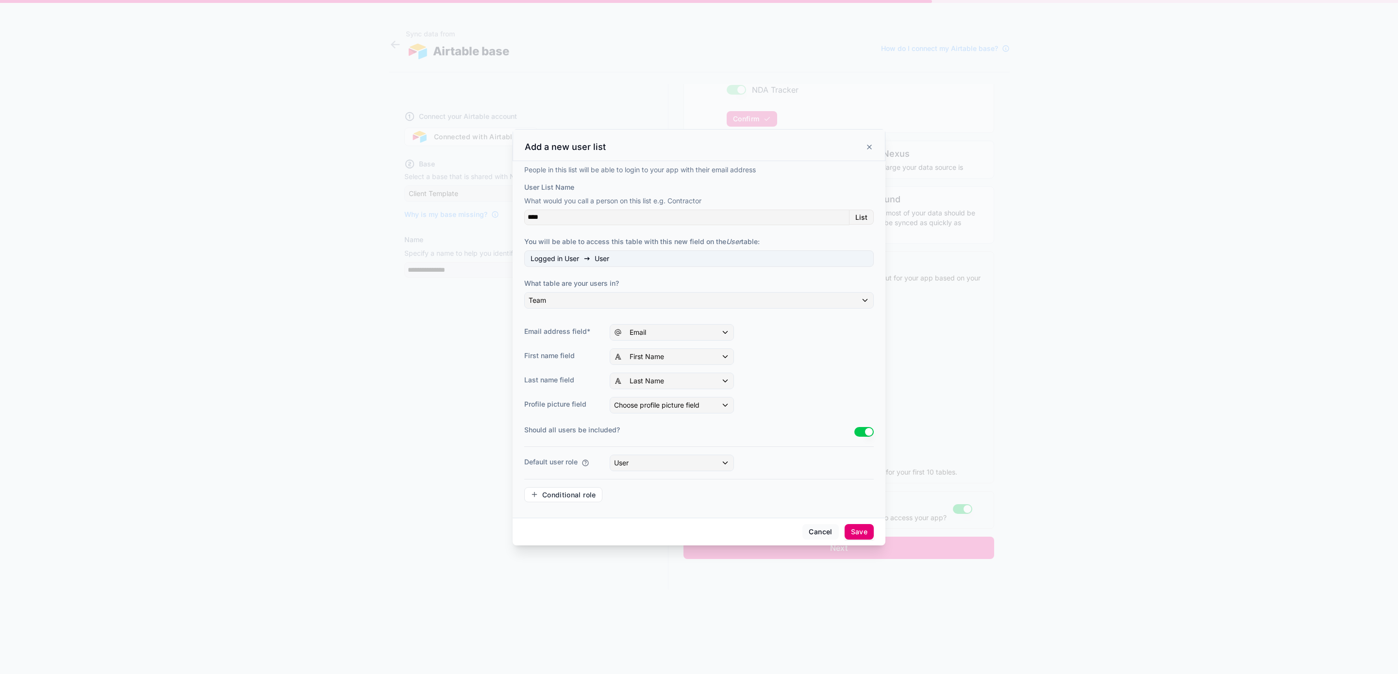
click at [856, 530] on button "Save" at bounding box center [859, 532] width 29 height 16
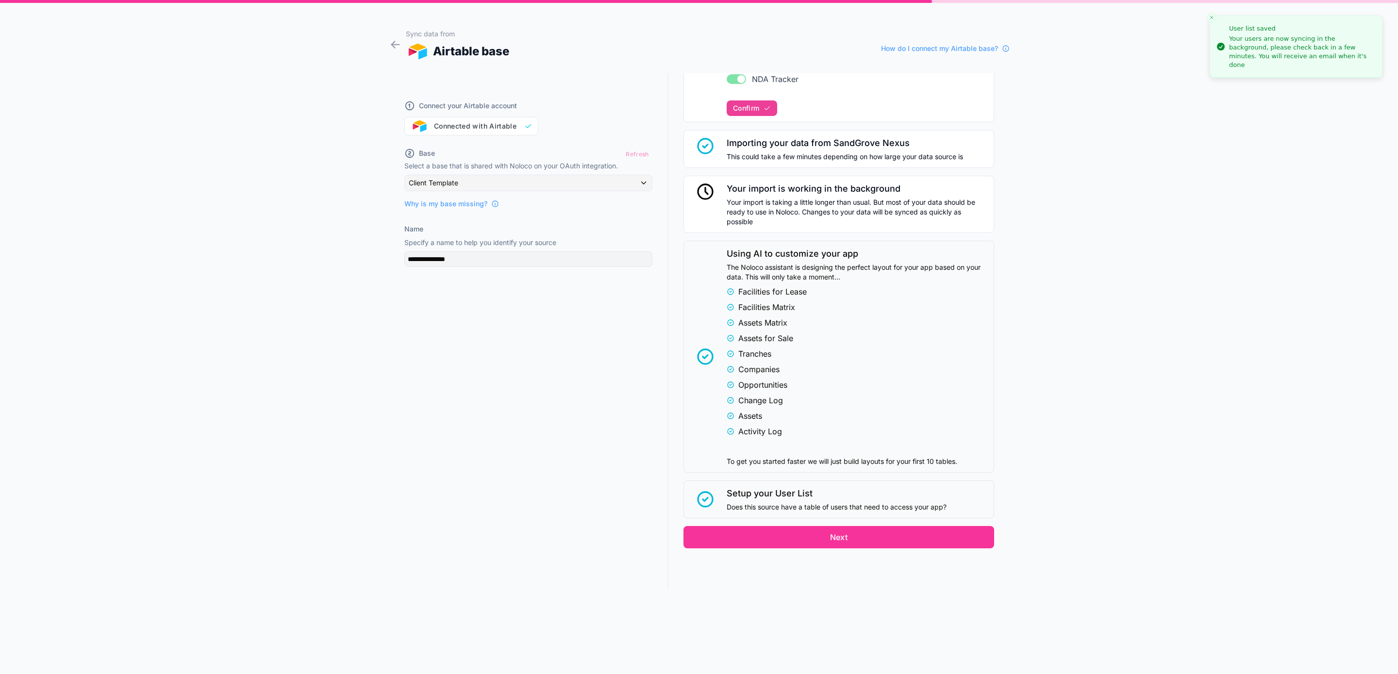
scroll to position [18, 0]
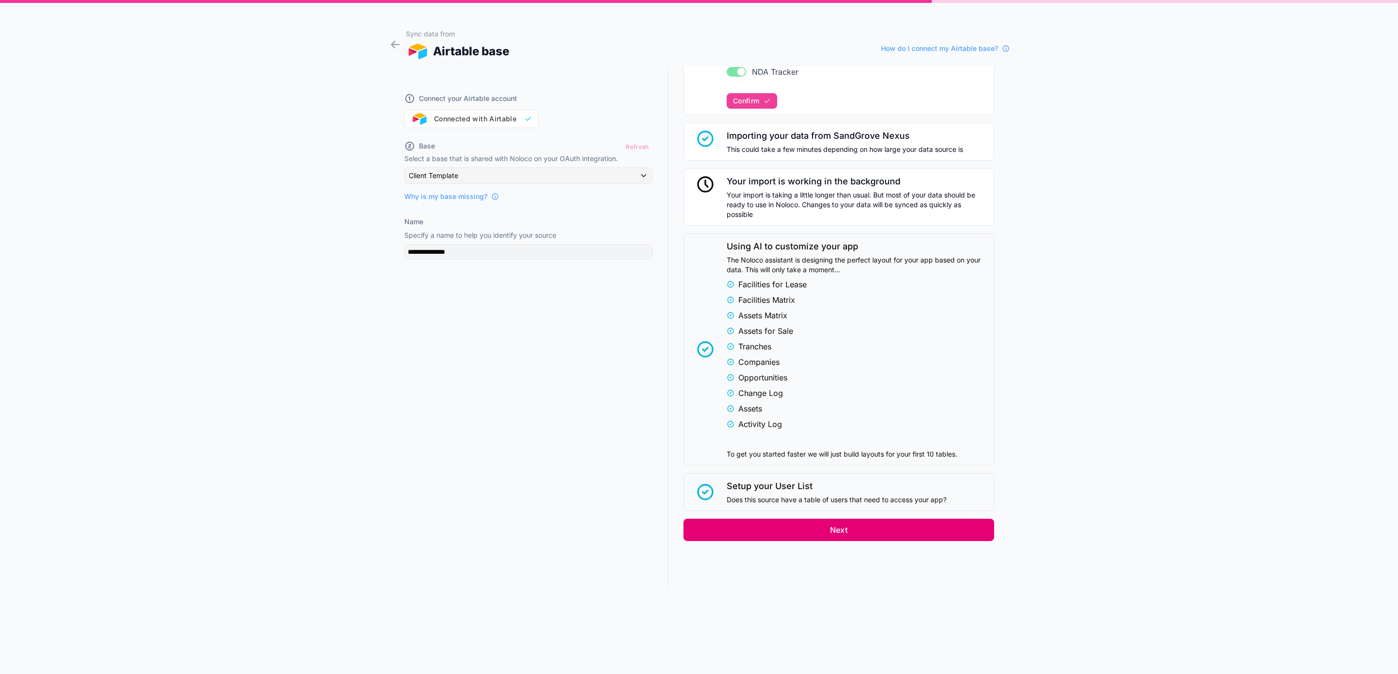
click at [831, 534] on button "Next" at bounding box center [838, 530] width 311 height 22
